Goal: Information Seeking & Learning: Learn about a topic

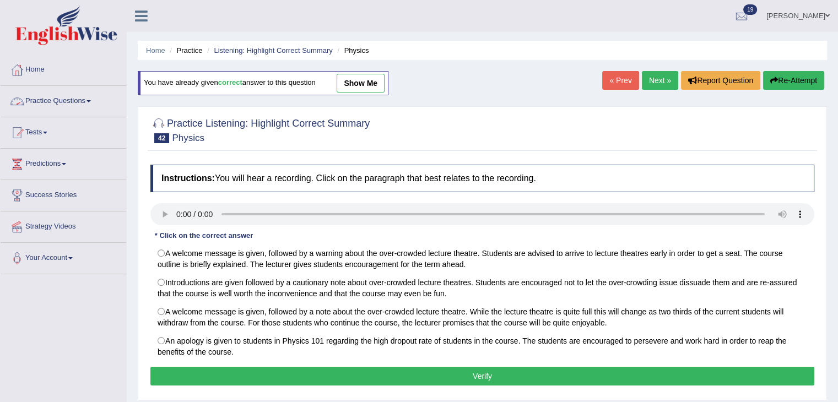
click at [72, 101] on link "Practice Questions" at bounding box center [64, 100] width 126 height 28
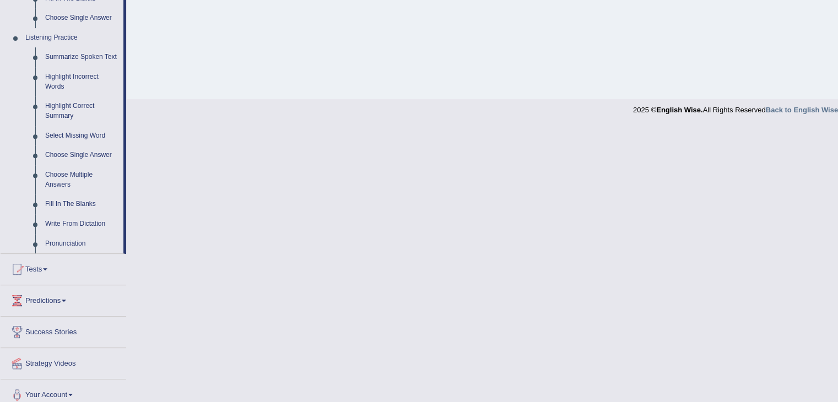
scroll to position [461, 0]
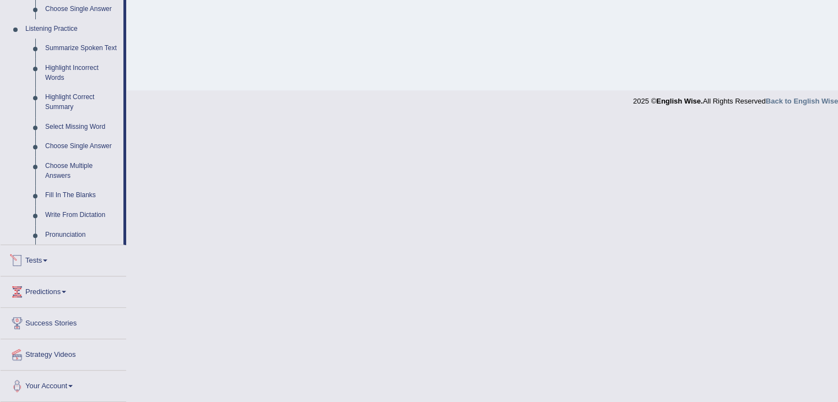
click at [47, 260] on span at bounding box center [45, 260] width 4 height 2
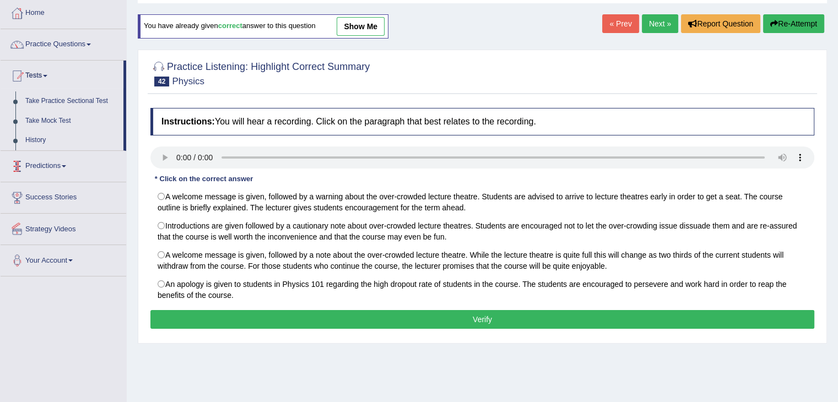
scroll to position [57, 0]
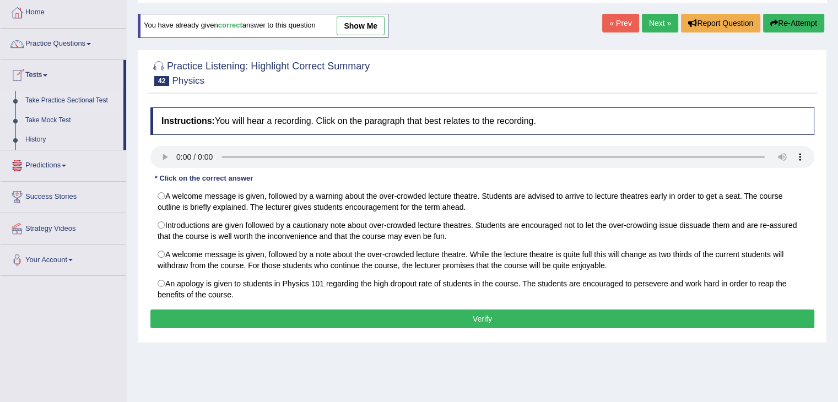
click at [83, 96] on link "Take Practice Sectional Test" at bounding box center [71, 101] width 103 height 20
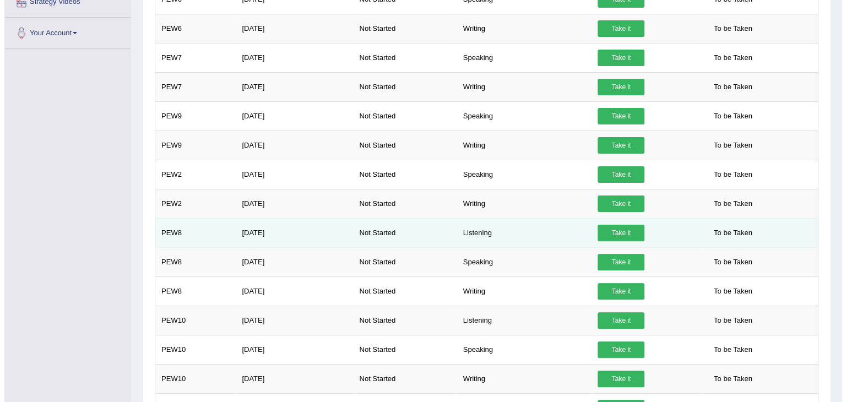
scroll to position [284, 0]
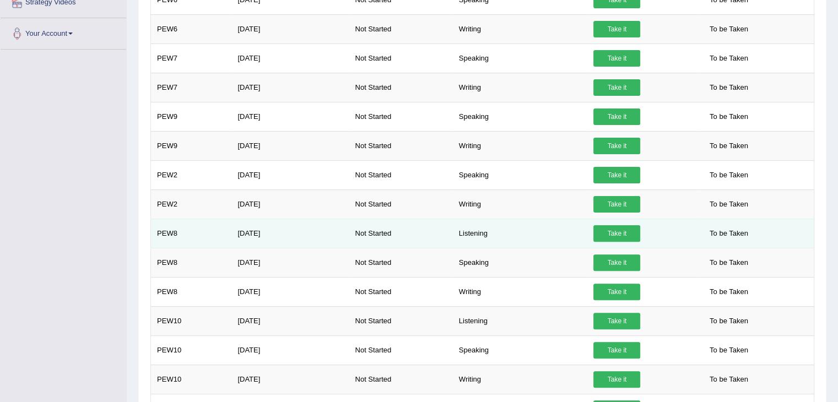
click at [625, 239] on link "Take it" at bounding box center [616, 233] width 47 height 17
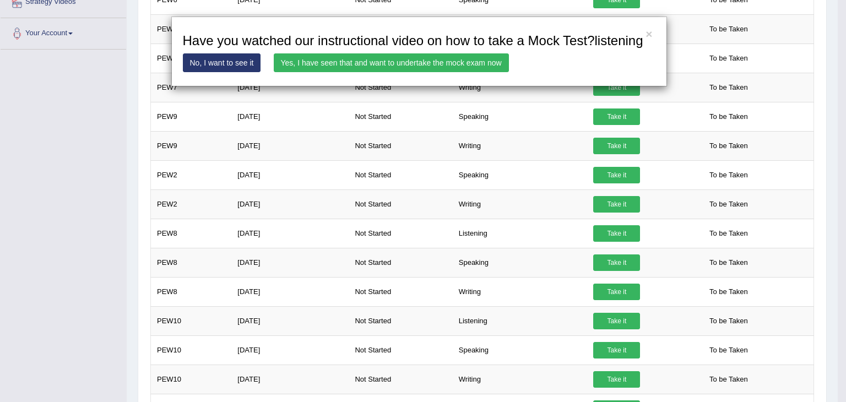
click at [414, 65] on link "Yes, I have seen that and want to undertake the mock exam now" at bounding box center [391, 62] width 235 height 19
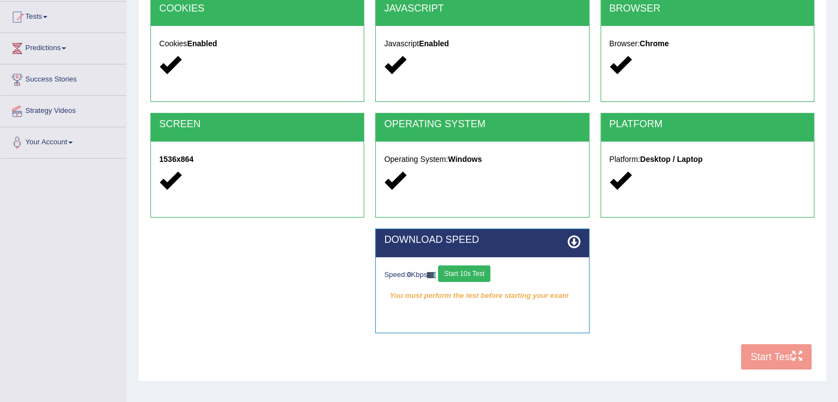
scroll to position [176, 0]
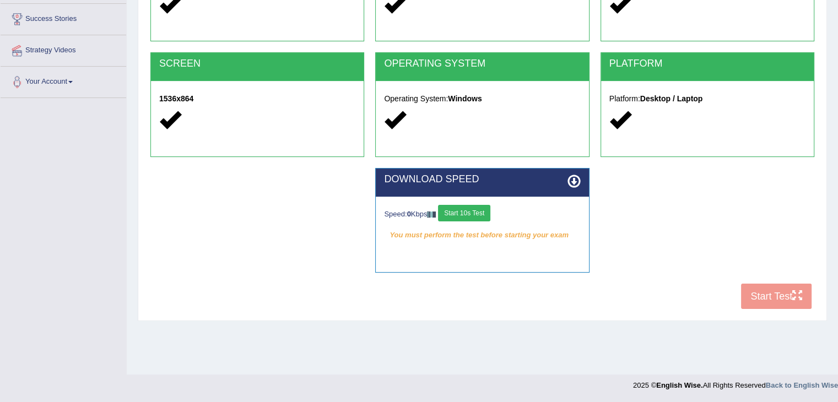
click at [465, 210] on button "Start 10s Test" at bounding box center [464, 213] width 52 height 17
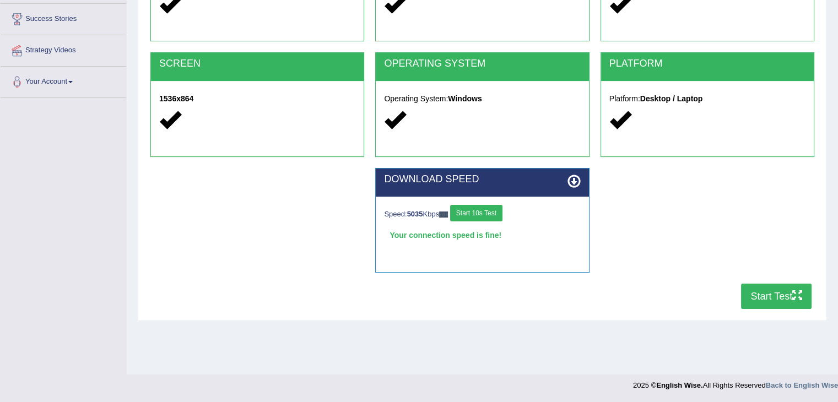
click at [773, 302] on button "Start Test" at bounding box center [776, 296] width 71 height 25
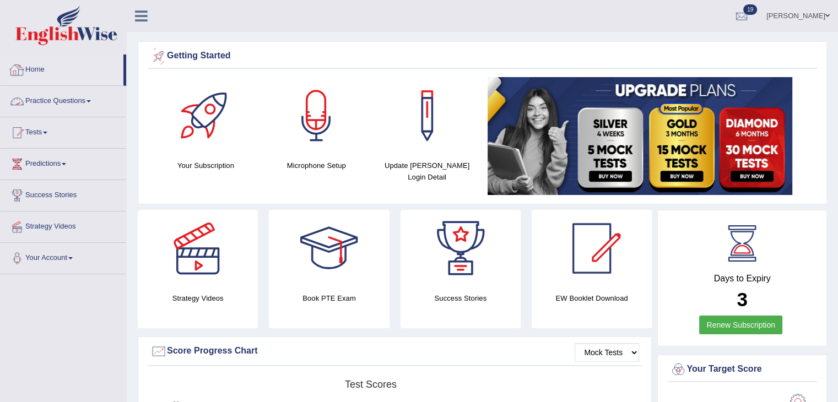
click at [83, 106] on link "Practice Questions" at bounding box center [64, 100] width 126 height 28
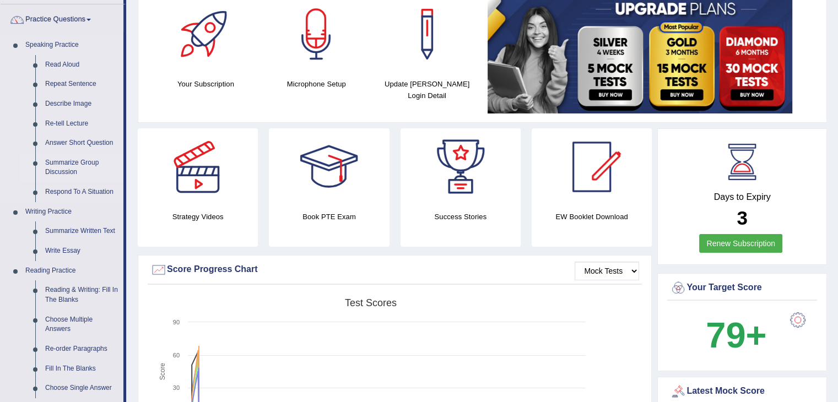
scroll to position [101, 0]
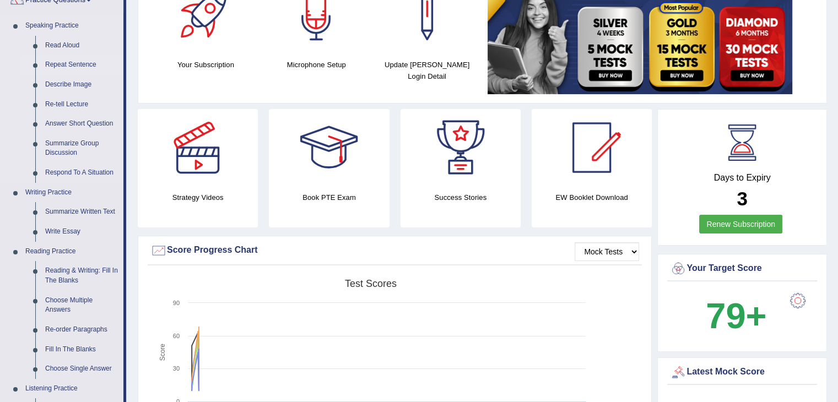
click at [87, 62] on link "Repeat Sentence" at bounding box center [81, 65] width 83 height 20
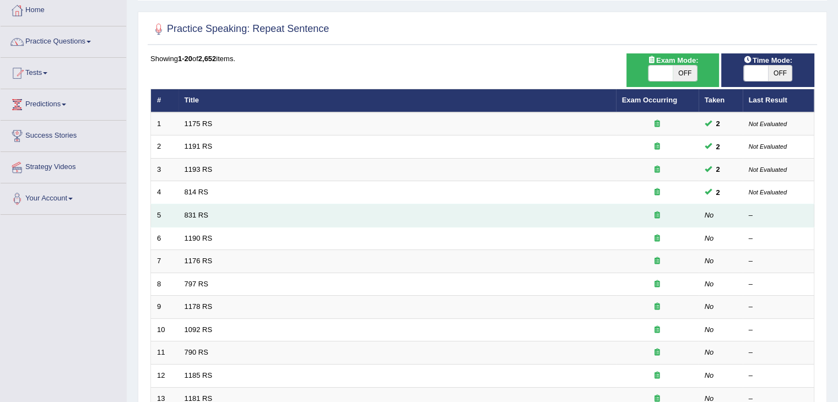
click at [210, 215] on td "831 RS" at bounding box center [396, 215] width 437 height 23
click at [193, 211] on link "831 RS" at bounding box center [197, 215] width 24 height 8
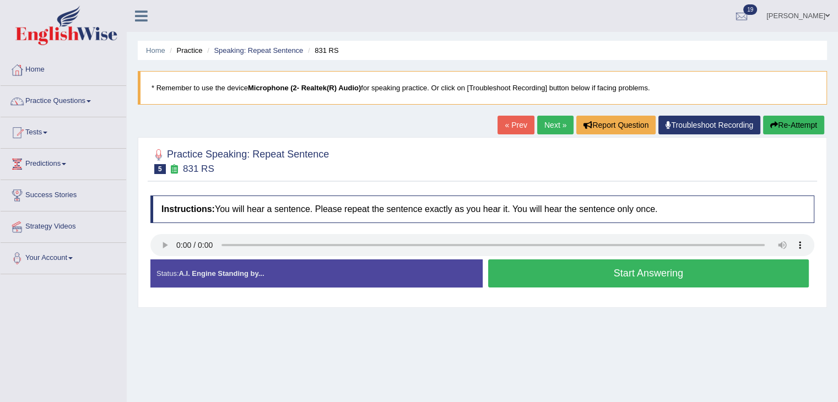
click at [641, 279] on button "Start Answering" at bounding box center [648, 273] width 321 height 28
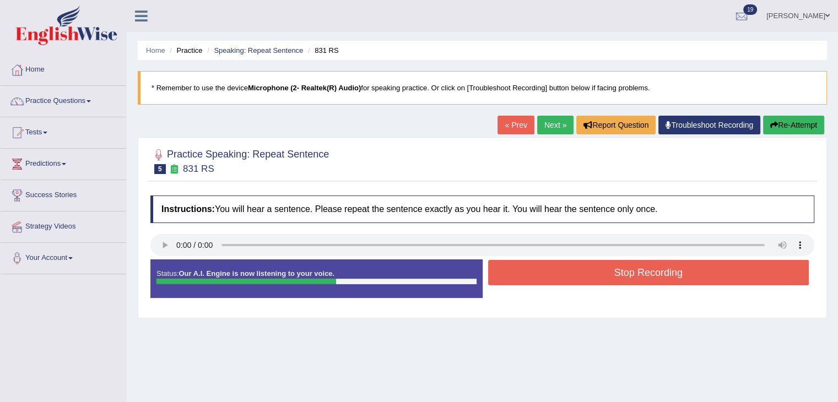
click at [641, 279] on button "Stop Recording" at bounding box center [648, 272] width 321 height 25
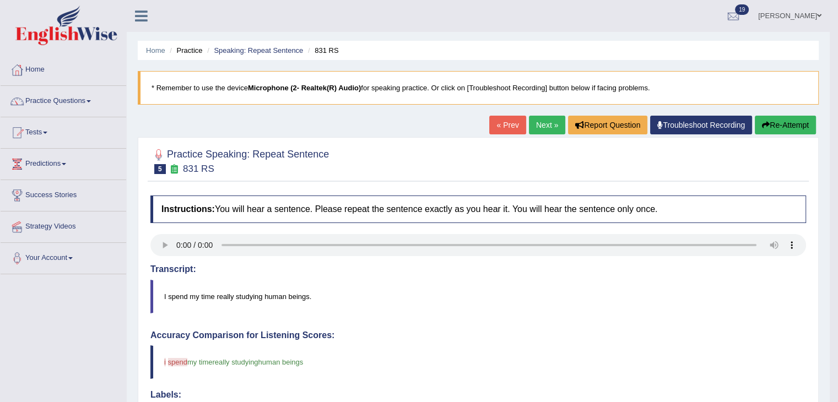
click at [554, 125] on link "Next »" at bounding box center [547, 125] width 36 height 19
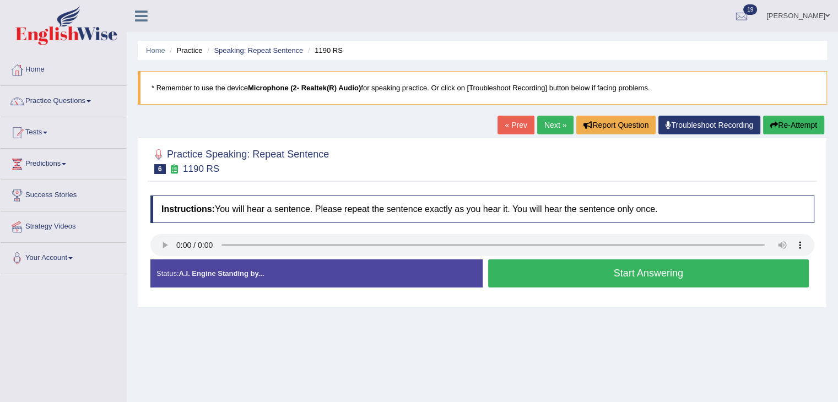
click at [615, 275] on button "Start Answering" at bounding box center [648, 273] width 321 height 28
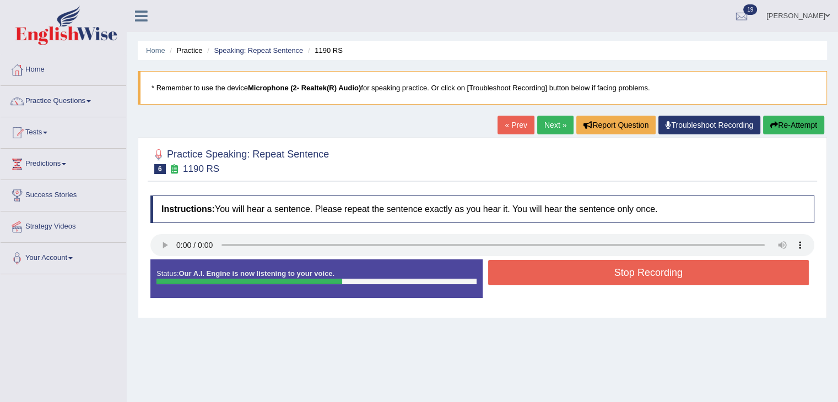
click at [615, 275] on button "Stop Recording" at bounding box center [648, 272] width 321 height 25
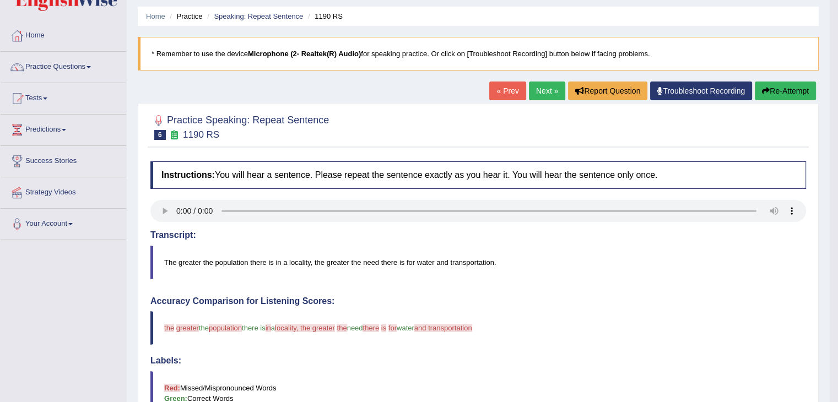
scroll to position [32, 0]
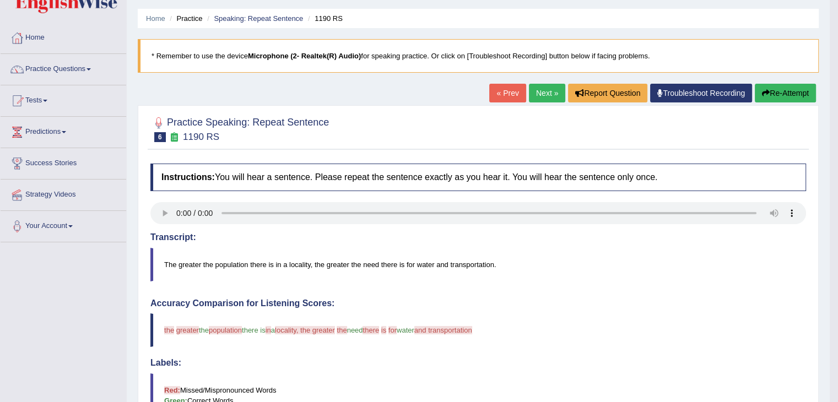
click at [545, 97] on link "Next »" at bounding box center [547, 93] width 36 height 19
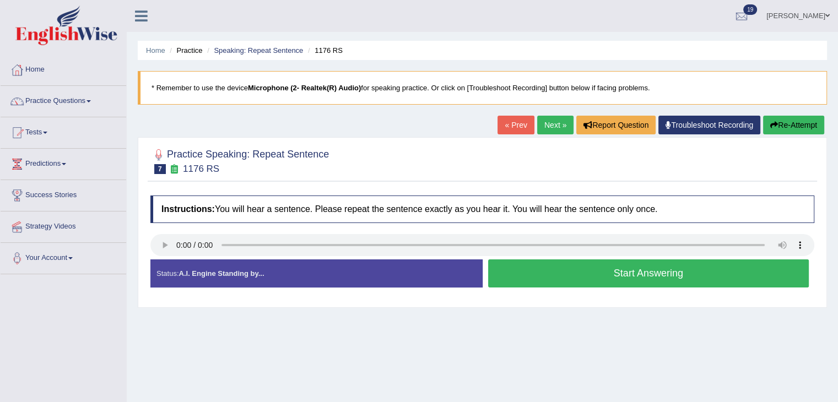
click at [589, 279] on button "Start Answering" at bounding box center [648, 273] width 321 height 28
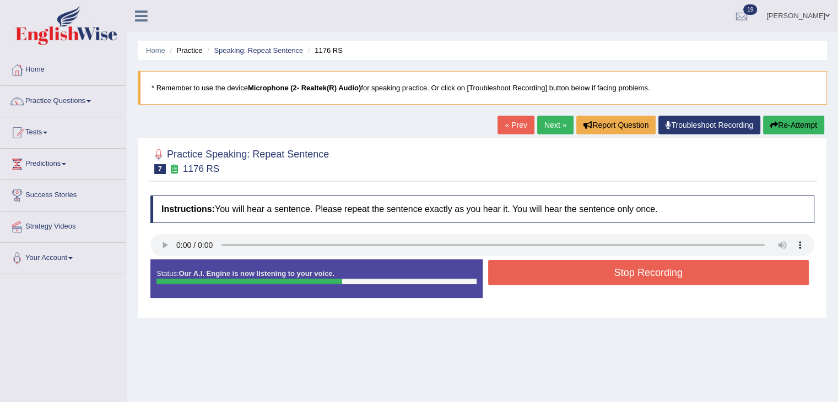
click at [589, 279] on button "Stop Recording" at bounding box center [648, 272] width 321 height 25
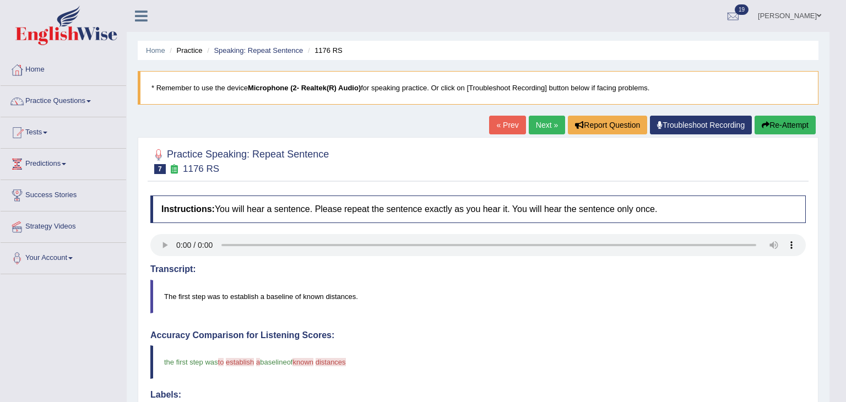
click at [508, 353] on blockquote "the first step was to the establish establishment a of the baseline the first s…" at bounding box center [478, 362] width 656 height 34
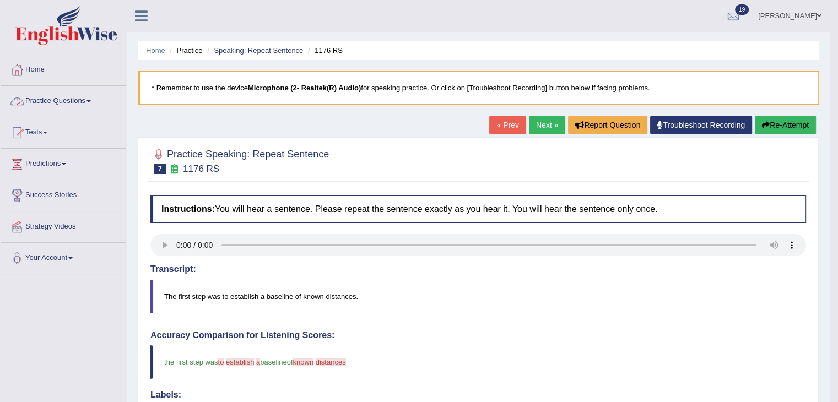
click at [31, 81] on link "Home" at bounding box center [64, 69] width 126 height 28
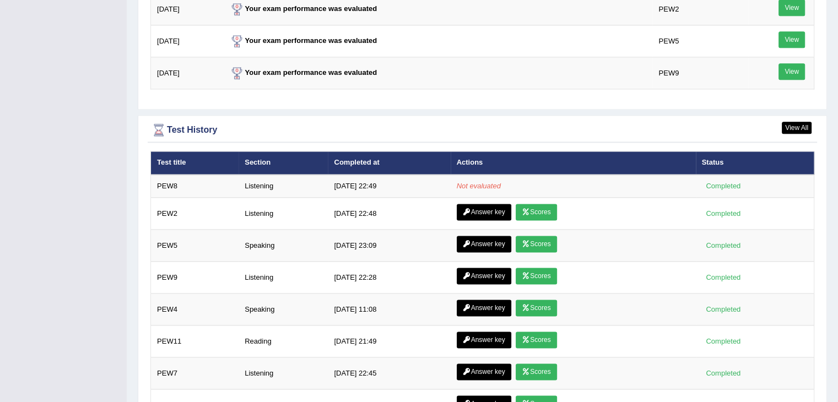
scroll to position [1491, 0]
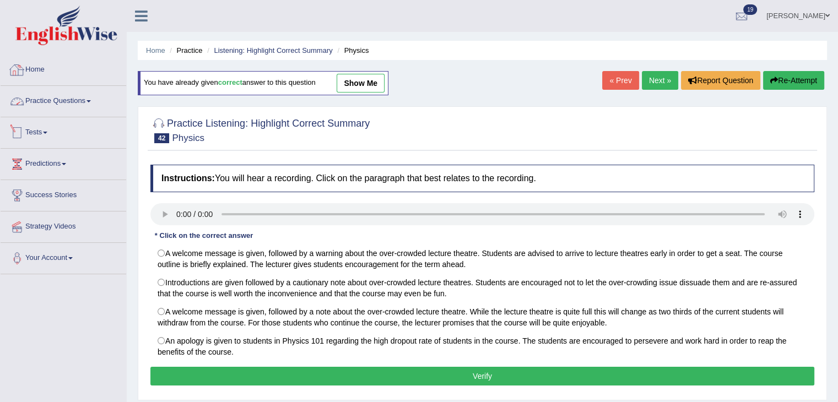
drag, startPoint x: 0, startPoint y: 0, endPoint x: 74, endPoint y: 74, distance: 105.2
click at [74, 74] on link "Home" at bounding box center [64, 69] width 126 height 28
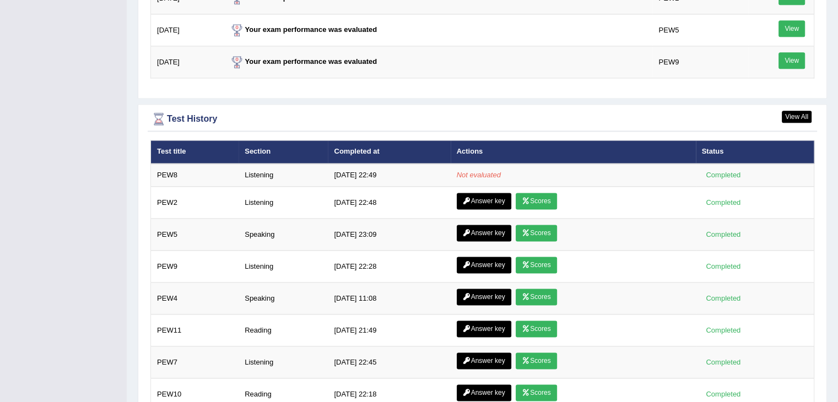
scroll to position [1437, 0]
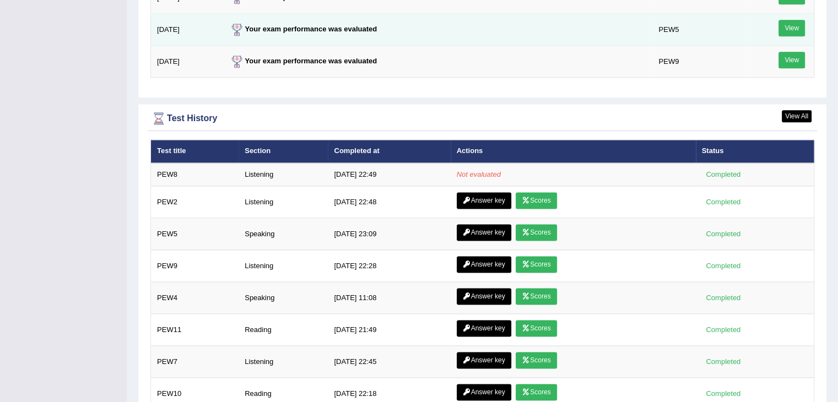
drag, startPoint x: 571, startPoint y: 176, endPoint x: 787, endPoint y: 39, distance: 256.0
